Goal: Find specific page/section: Find specific page/section

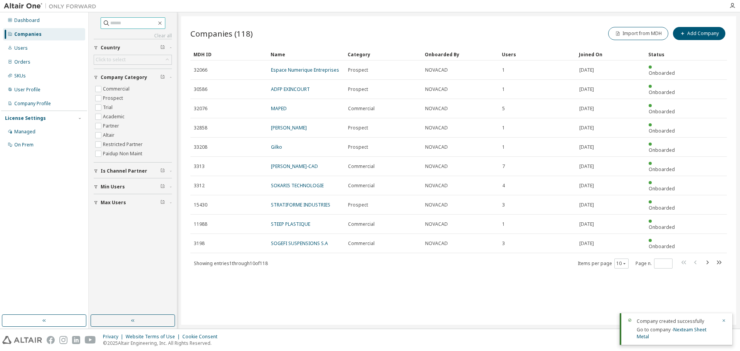
click at [138, 26] on input "text" at bounding box center [133, 23] width 46 height 8
type input "****"
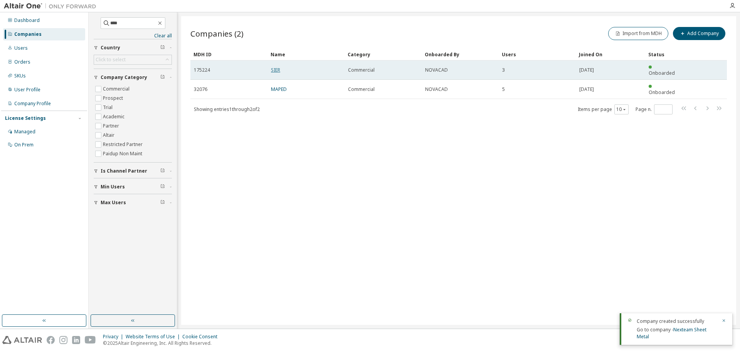
click at [274, 68] on link "SIER" at bounding box center [275, 70] width 9 height 7
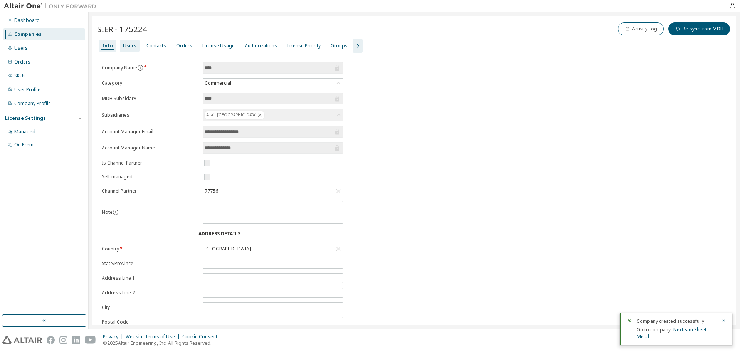
click at [212, 45] on div "License Usage" at bounding box center [218, 46] width 32 height 6
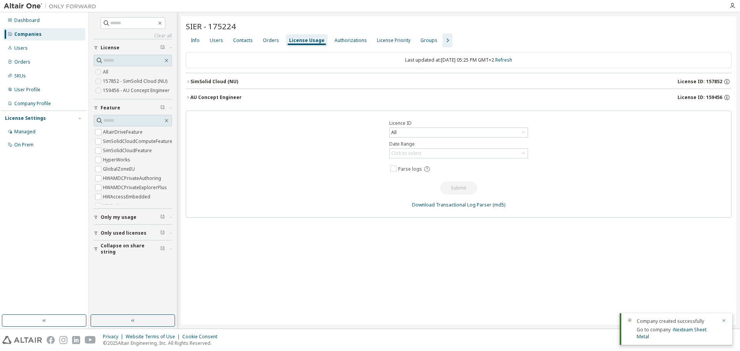
click at [187, 96] on icon "button" at bounding box center [188, 97] width 5 height 5
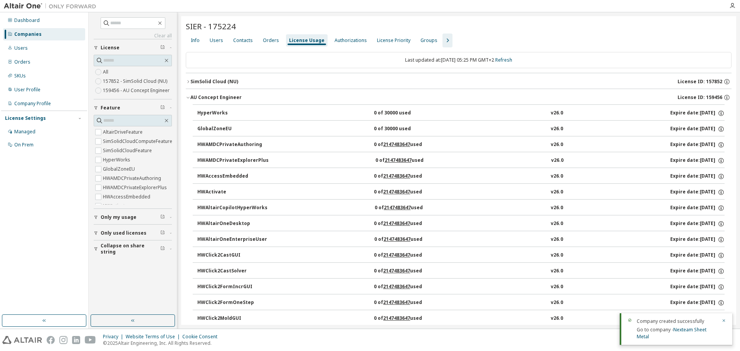
click at [188, 80] on icon "button" at bounding box center [188, 81] width 5 height 5
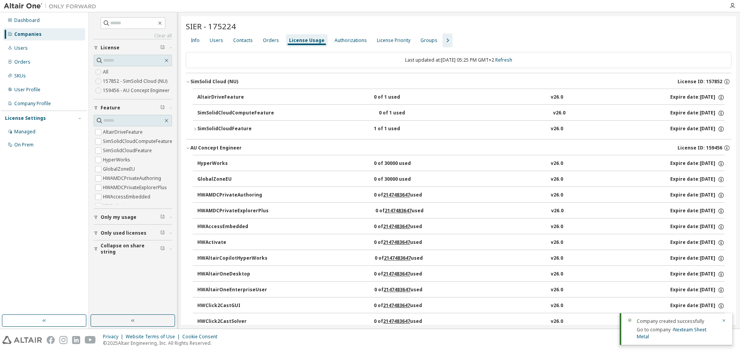
click at [196, 128] on icon "button" at bounding box center [195, 129] width 5 height 5
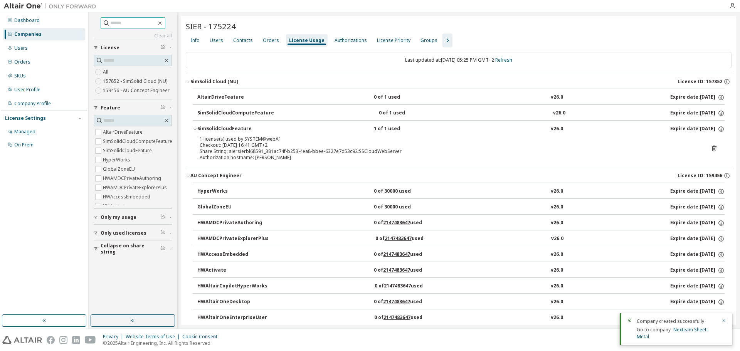
click at [110, 25] on input "text" at bounding box center [133, 23] width 46 height 8
type input "****"
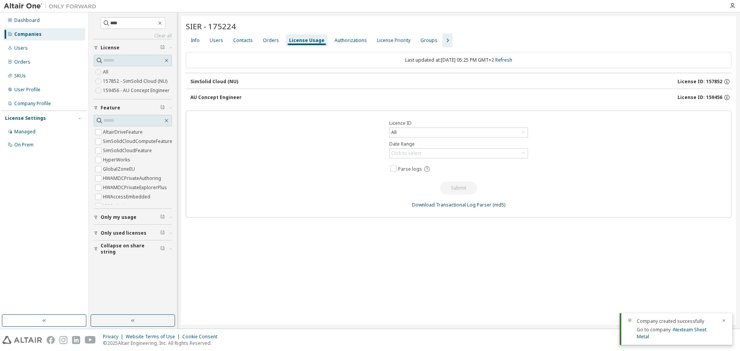
click at [27, 36] on div "Companies" at bounding box center [27, 34] width 27 height 6
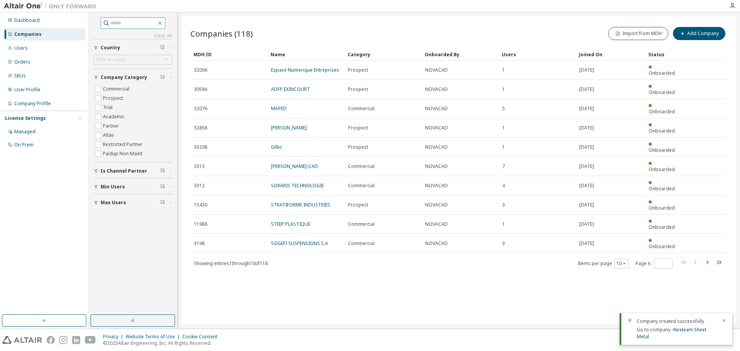
click at [139, 20] on input "text" at bounding box center [133, 23] width 46 height 8
type input "****"
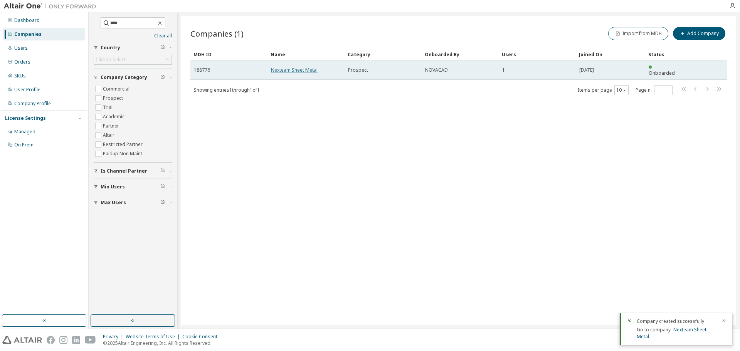
click at [303, 67] on link "Nexteam Sheet Metal" at bounding box center [294, 70] width 47 height 7
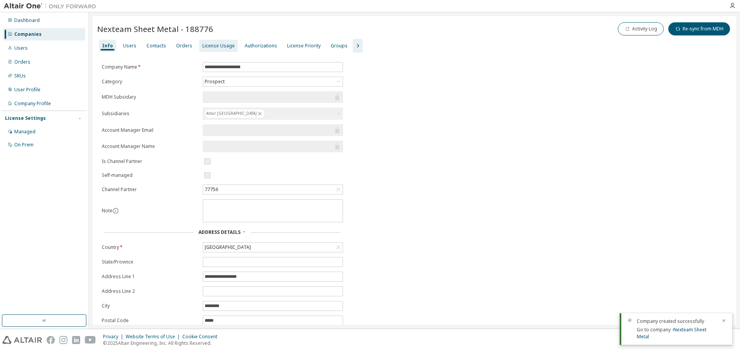
click at [219, 49] on div "License Usage" at bounding box center [218, 46] width 32 height 6
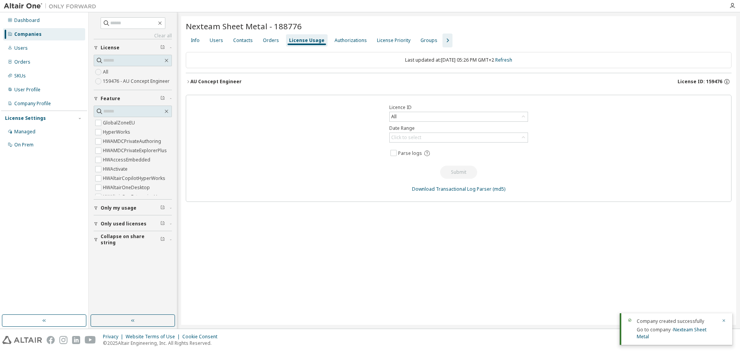
click at [189, 80] on icon "button" at bounding box center [188, 81] width 5 height 5
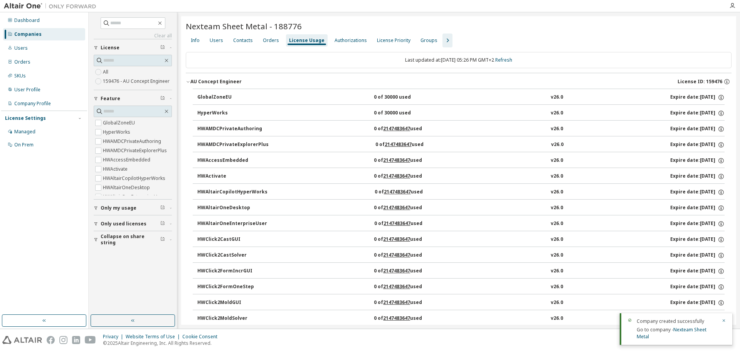
click at [421, 96] on div "0 of 30000 used" at bounding box center [408, 97] width 69 height 7
click at [232, 96] on div "GlobalZoneEU" at bounding box center [231, 97] width 69 height 7
click at [217, 96] on div "GlobalZoneEU" at bounding box center [231, 97] width 69 height 7
click at [195, 42] on div "Info" at bounding box center [195, 40] width 9 height 6
